Goal: Find specific page/section: Find specific page/section

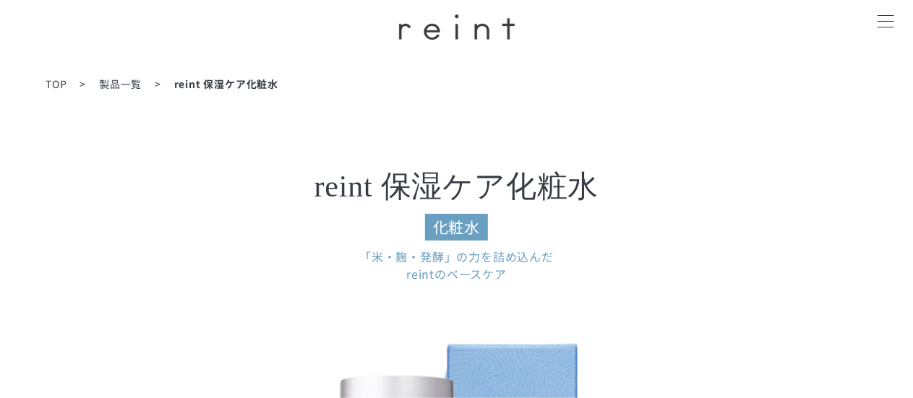
click at [140, 88] on span "製品一覧" at bounding box center [120, 84] width 43 height 14
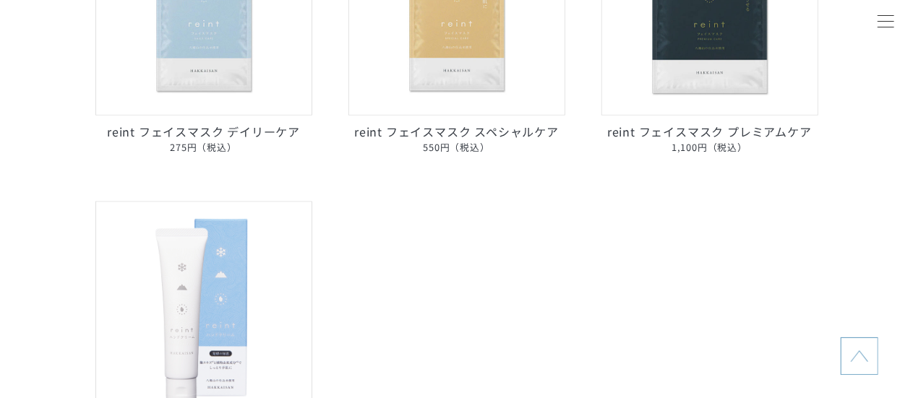
scroll to position [867, 0]
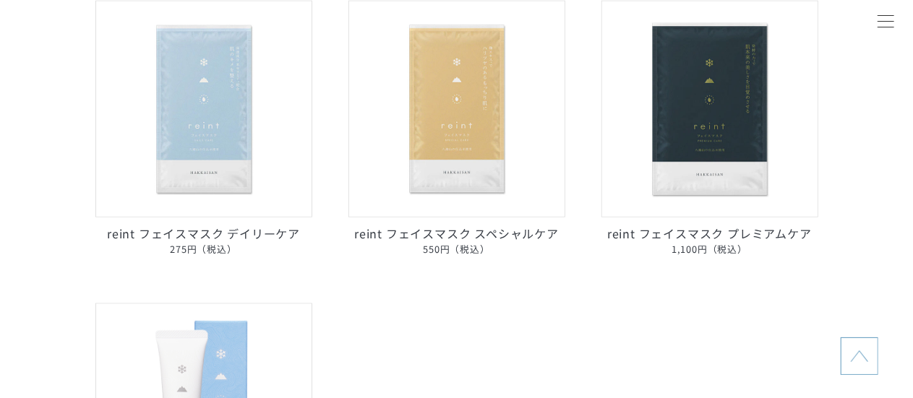
click at [463, 83] on img at bounding box center [456, 109] width 217 height 217
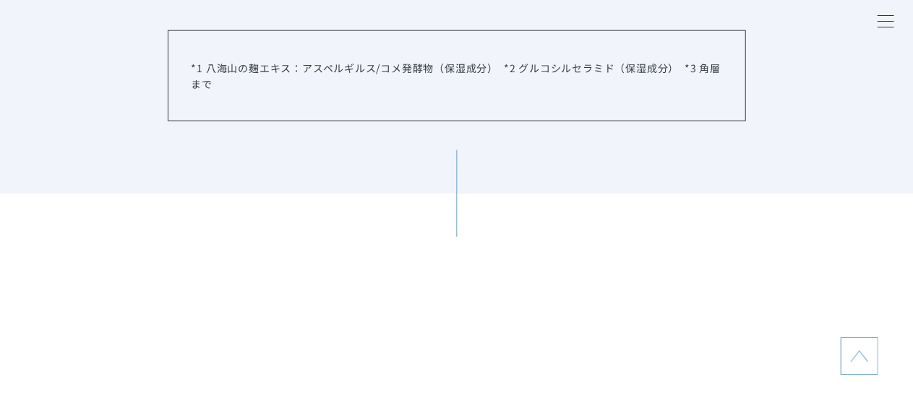
scroll to position [6433, 0]
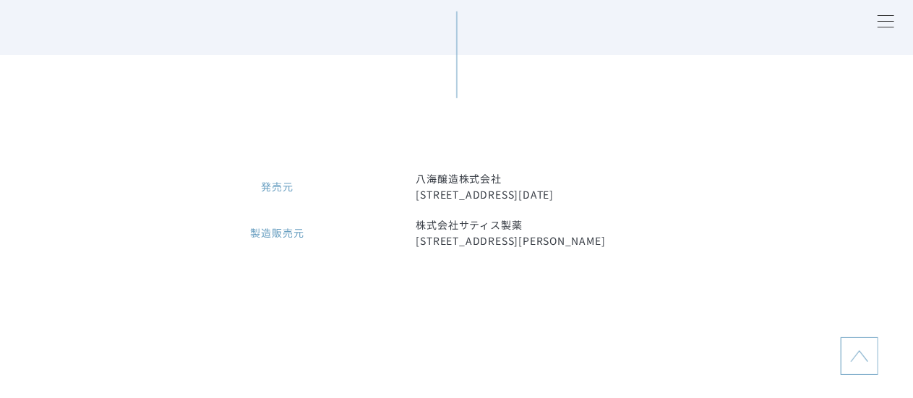
click at [513, 182] on dd "八海醸造株式会社 [STREET_ADDRESS][DATE]" at bounding box center [581, 187] width 330 height 32
drag, startPoint x: 451, startPoint y: 181, endPoint x: 418, endPoint y: 184, distance: 33.4
click at [418, 184] on dd "八海醸造株式会社 [STREET_ADDRESS][DATE]" at bounding box center [581, 187] width 330 height 32
drag, startPoint x: 502, startPoint y: 180, endPoint x: 416, endPoint y: 186, distance: 86.2
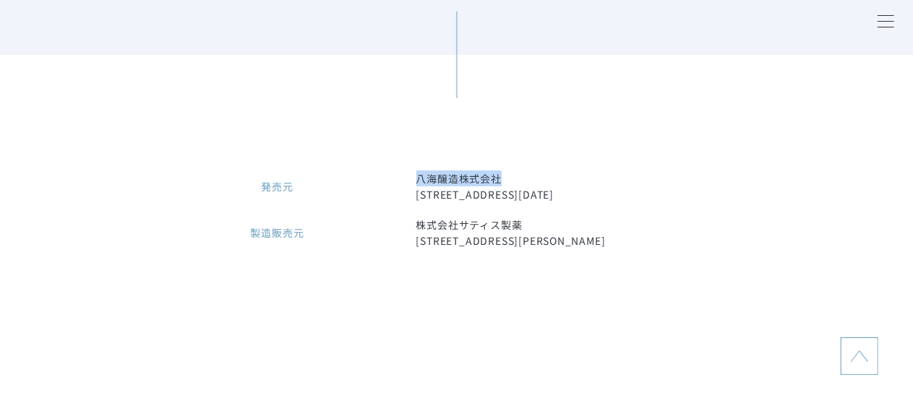
click at [416, 186] on dd "八海醸造株式会社 [STREET_ADDRESS][DATE]" at bounding box center [581, 187] width 330 height 32
copy dd "八海醸造株式会社"
